Goal: Task Accomplishment & Management: Use online tool/utility

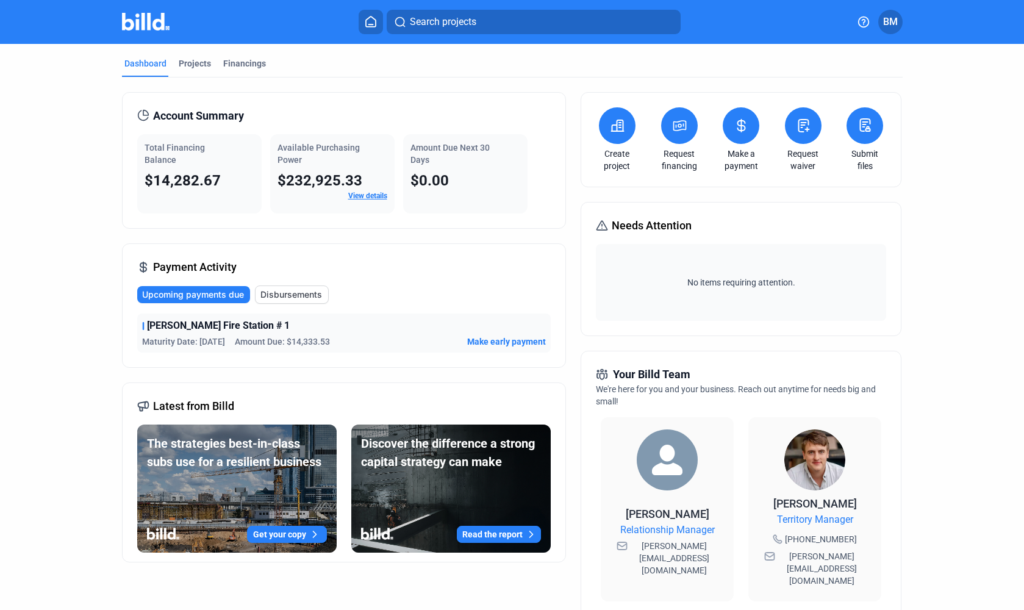
click at [804, 159] on link "Request waiver" at bounding box center [803, 160] width 43 height 24
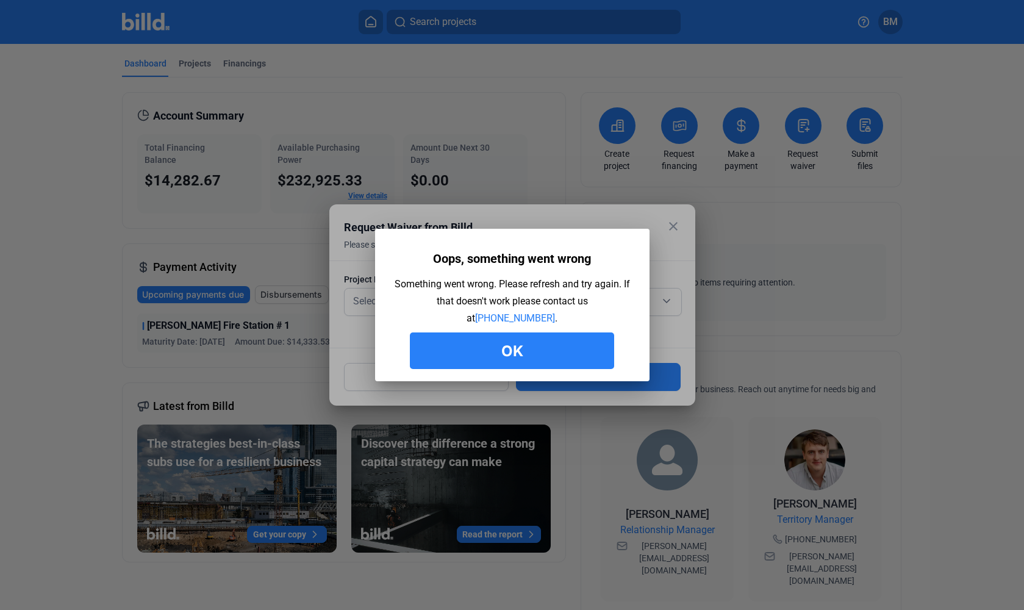
click at [568, 345] on button "Ok" at bounding box center [512, 350] width 204 height 37
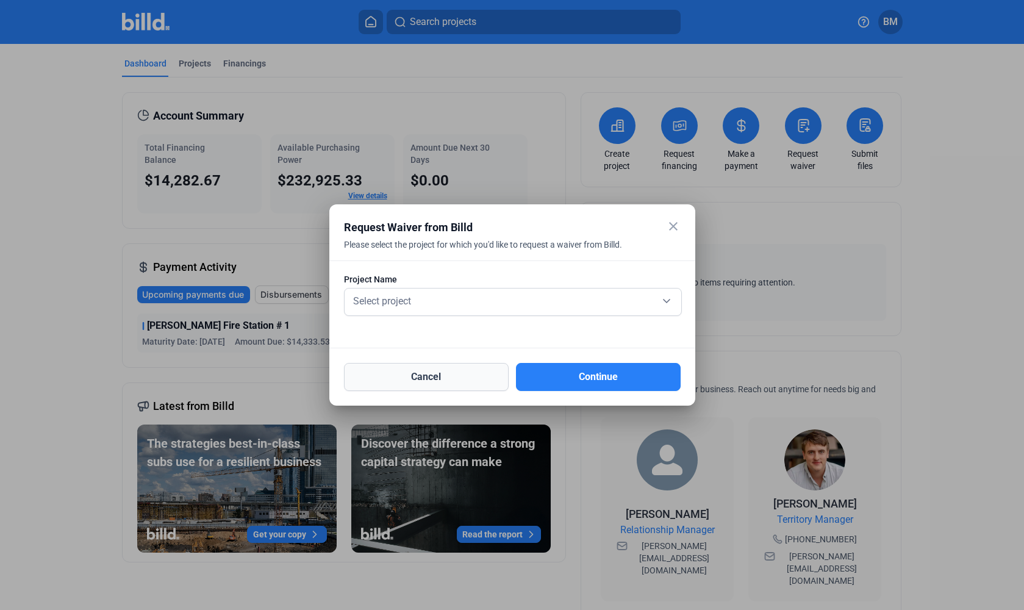
click at [408, 376] on button "Cancel" at bounding box center [426, 377] width 165 height 28
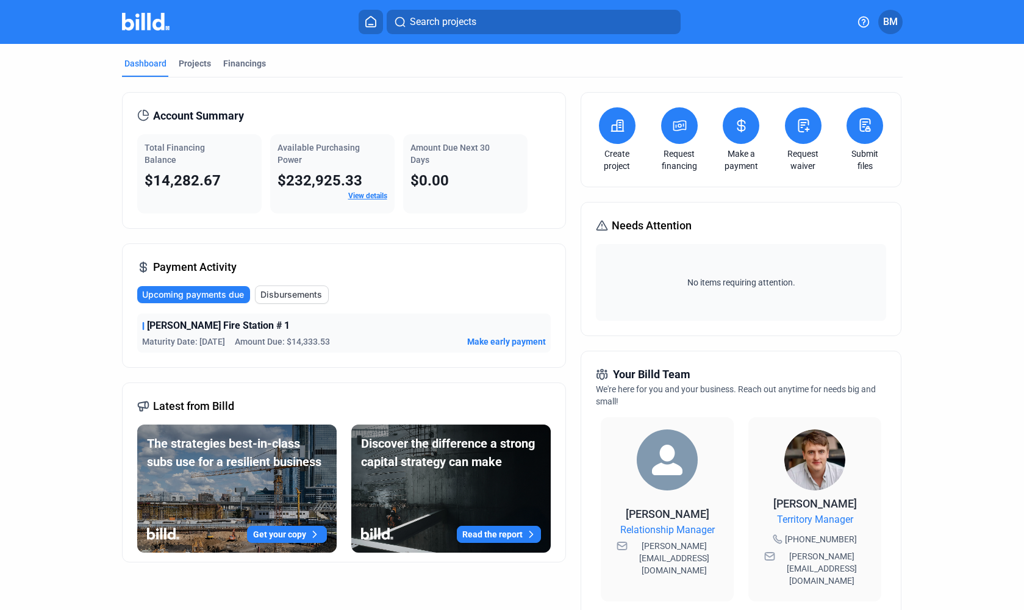
click at [899, 16] on button "BM" at bounding box center [890, 22] width 24 height 24
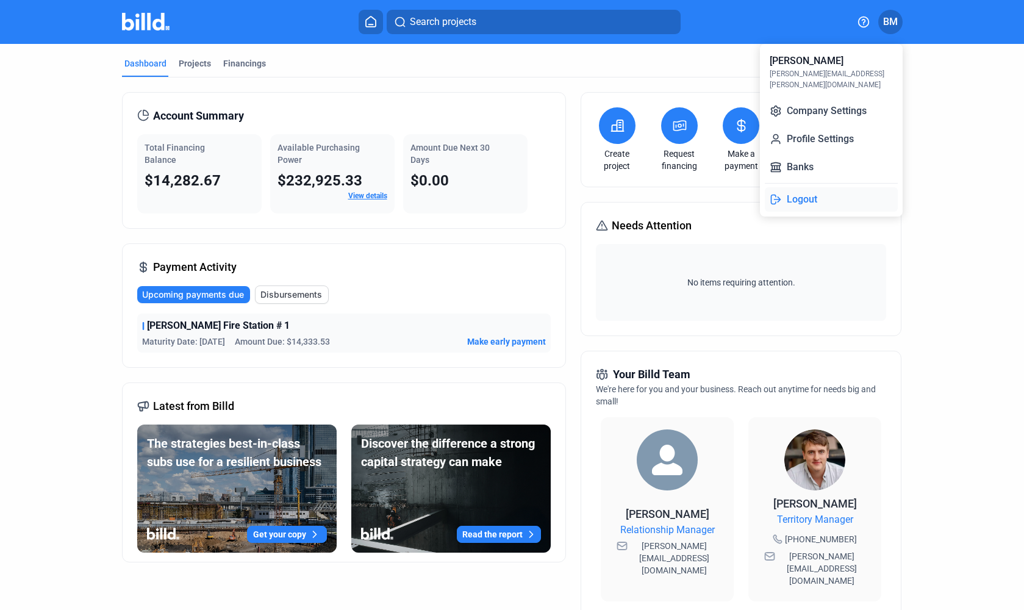
click at [783, 190] on button "Logout" at bounding box center [831, 199] width 133 height 24
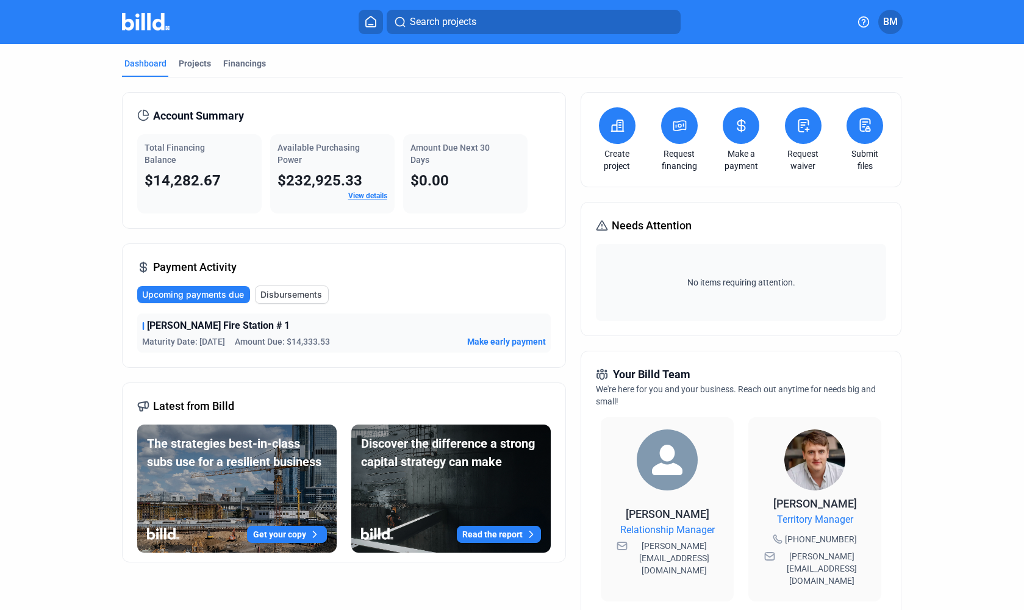
click at [810, 155] on link "Request waiver" at bounding box center [803, 160] width 43 height 24
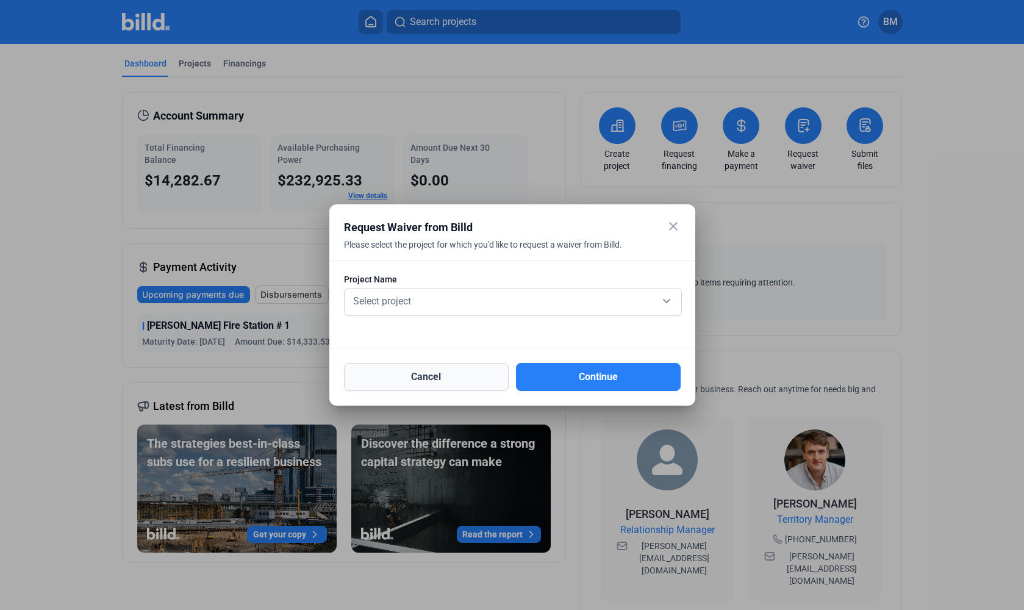
click at [492, 378] on button "Cancel" at bounding box center [426, 377] width 165 height 28
